Goal: Register for event/course

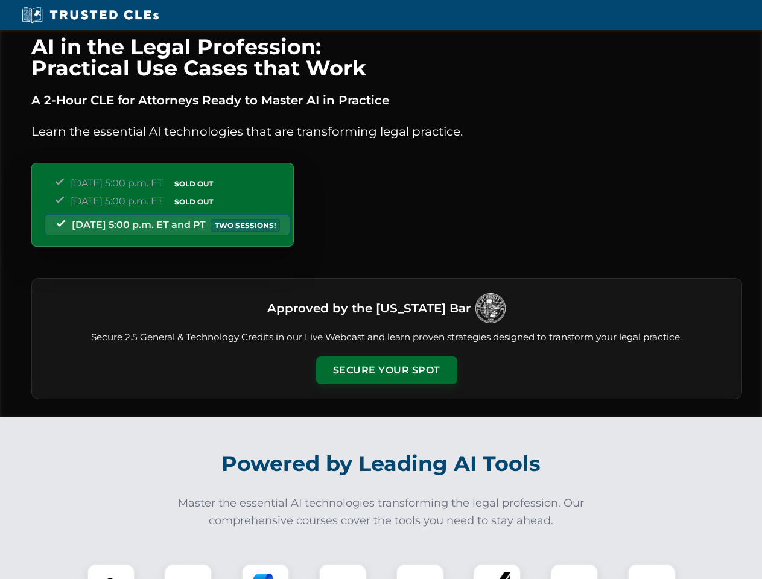
click at [386, 371] on button "Secure Your Spot" at bounding box center [386, 371] width 141 height 28
click at [111, 571] on img at bounding box center [111, 587] width 35 height 35
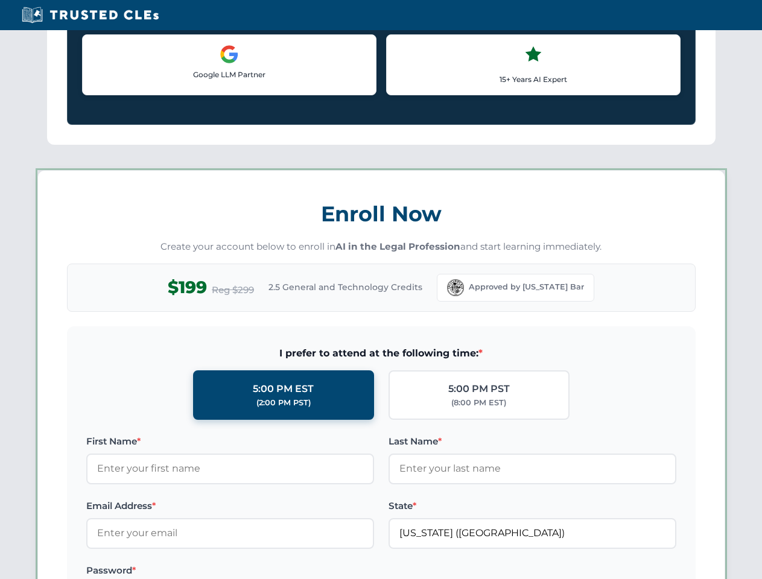
click at [266, 571] on label "Password *" at bounding box center [230, 571] width 288 height 14
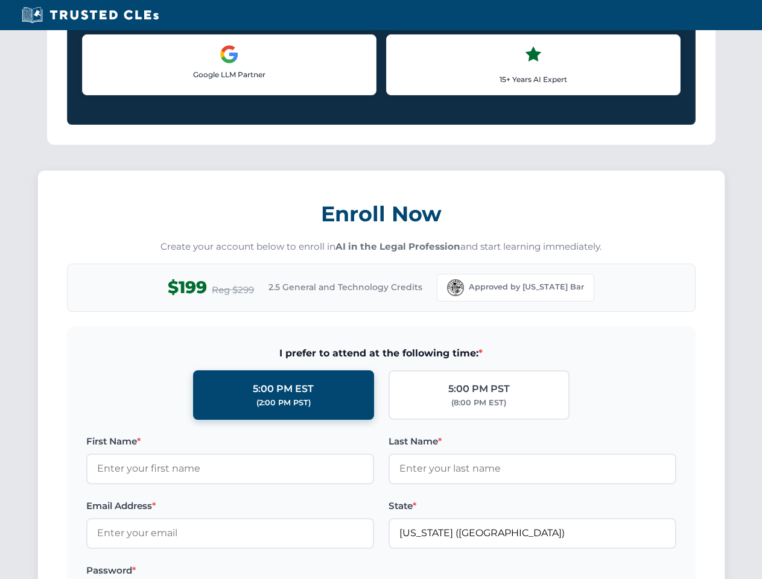
scroll to position [1185, 0]
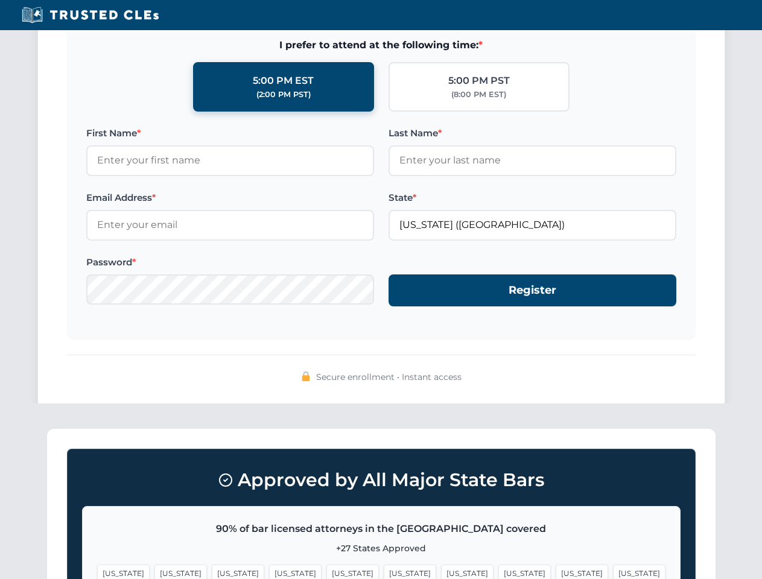
click at [556, 571] on span "[US_STATE]" at bounding box center [582, 573] width 52 height 17
